Goal: Check status: Check status

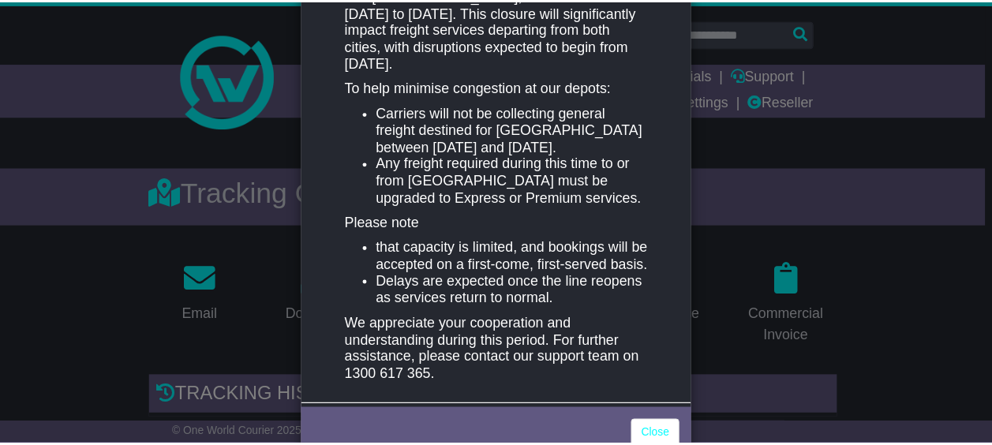
scroll to position [385, 0]
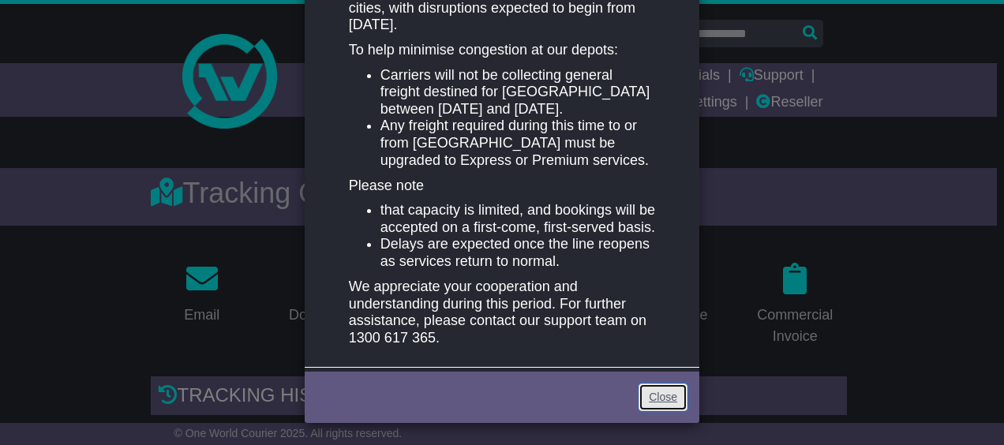
click at [659, 392] on link "Close" at bounding box center [663, 398] width 49 height 28
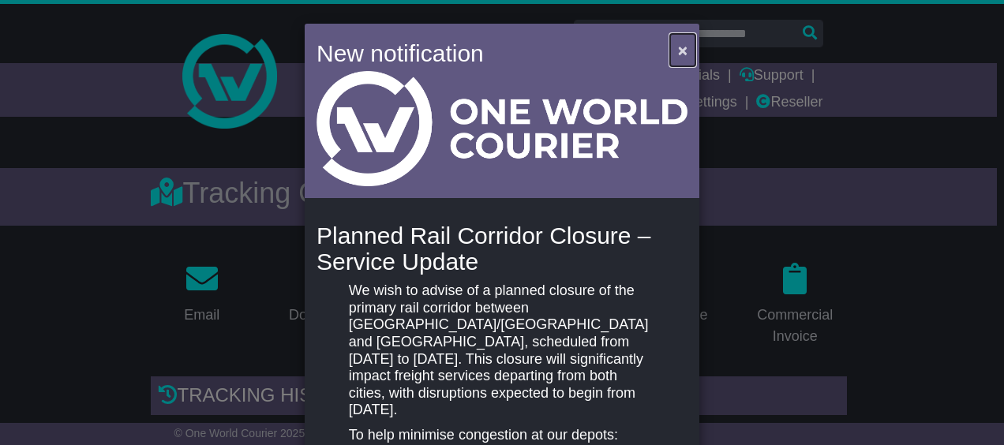
click at [682, 52] on span "×" at bounding box center [682, 50] width 9 height 18
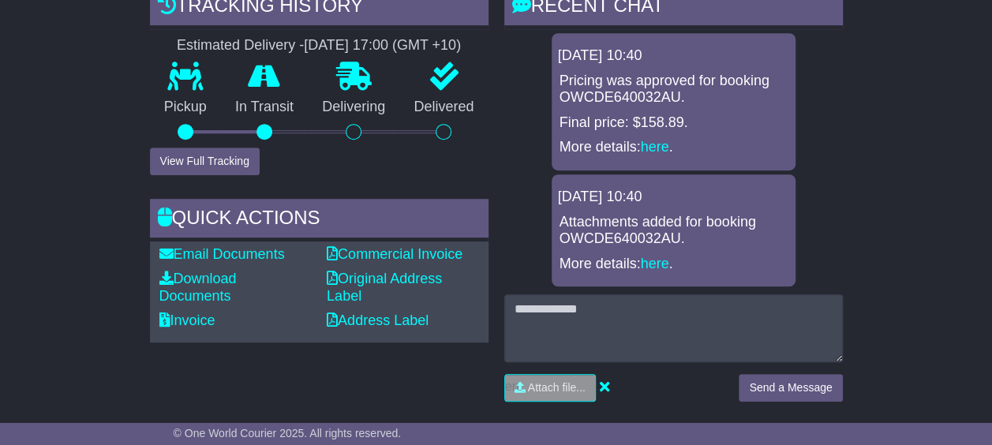
scroll to position [474, 0]
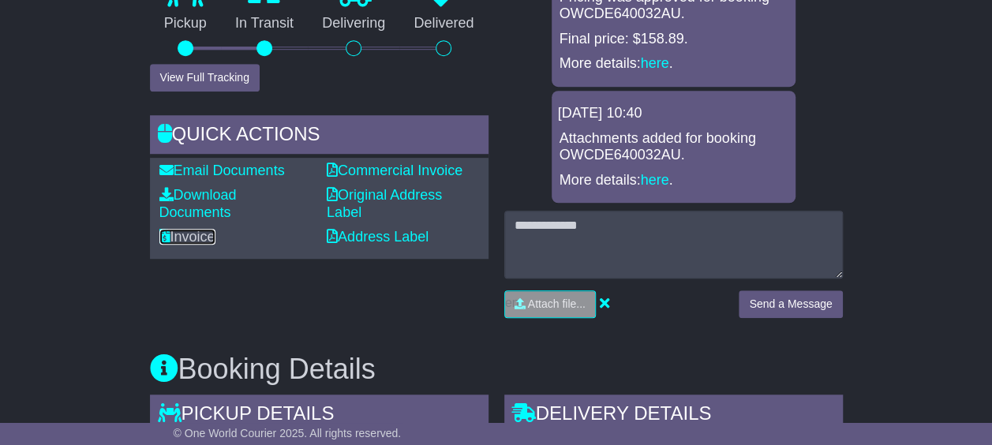
click at [187, 232] on link "Invoice" at bounding box center [187, 237] width 56 height 16
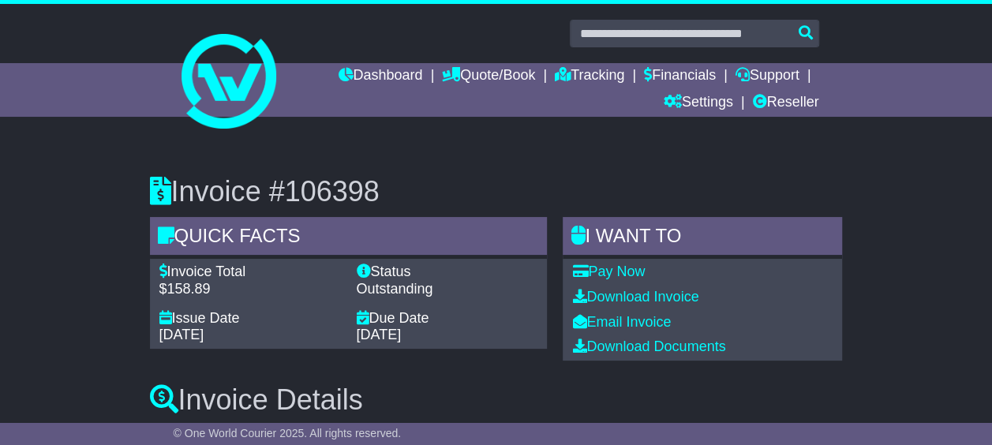
scroll to position [139, 0]
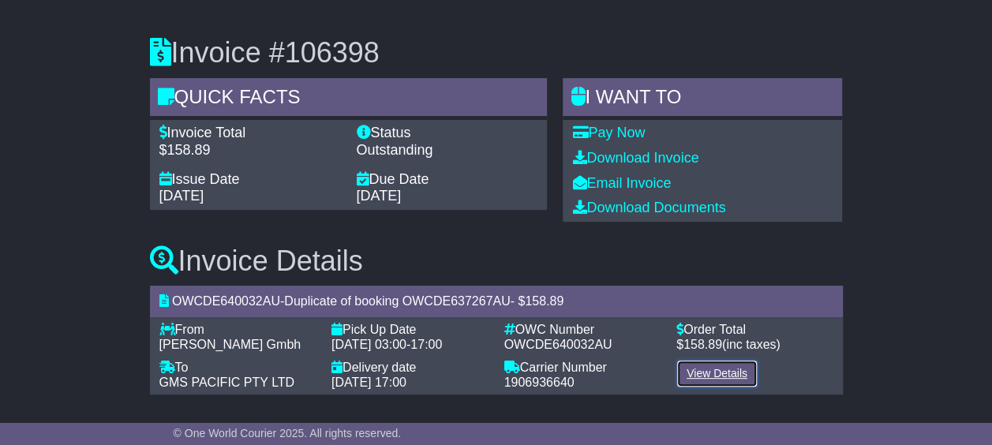
click at [714, 372] on link "View Details" at bounding box center [717, 374] width 81 height 28
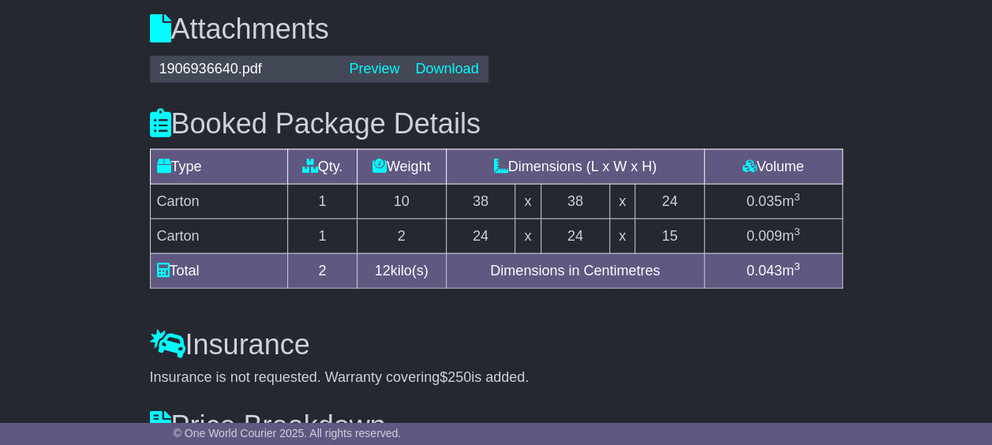
scroll to position [1904, 0]
